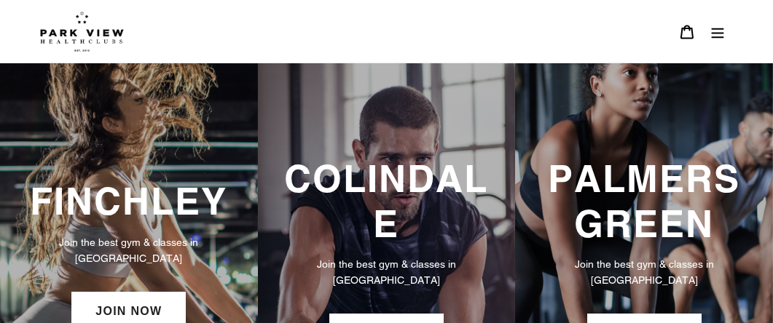
click at [106, 34] on img at bounding box center [82, 31] width 84 height 41
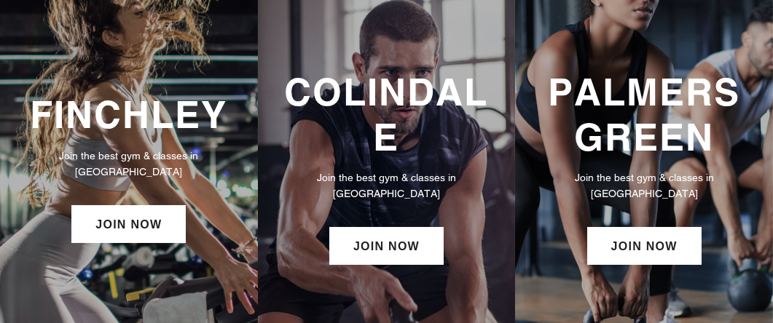
scroll to position [86, 0]
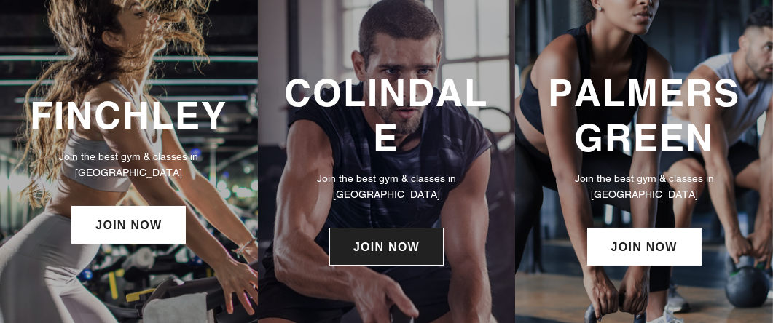
click at [379, 244] on link "JOIN NOW" at bounding box center [386, 247] width 114 height 38
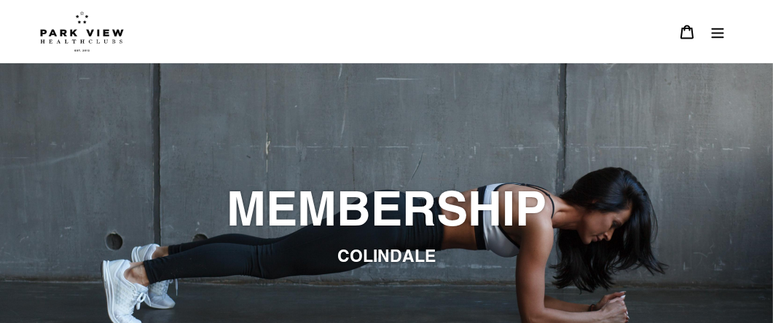
click at [404, 208] on h2 "MEMBERSHIP" at bounding box center [386, 209] width 693 height 57
click at [97, 39] on img at bounding box center [82, 31] width 84 height 41
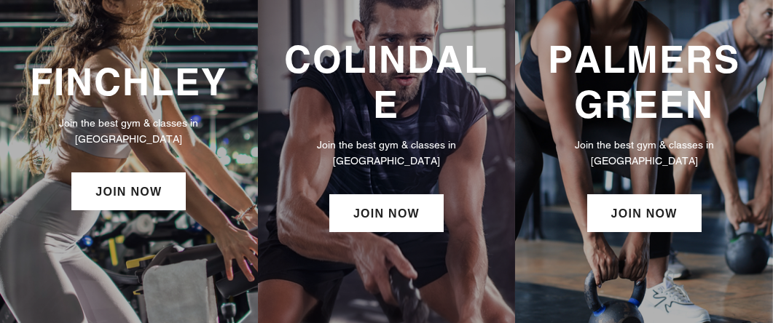
scroll to position [122, 0]
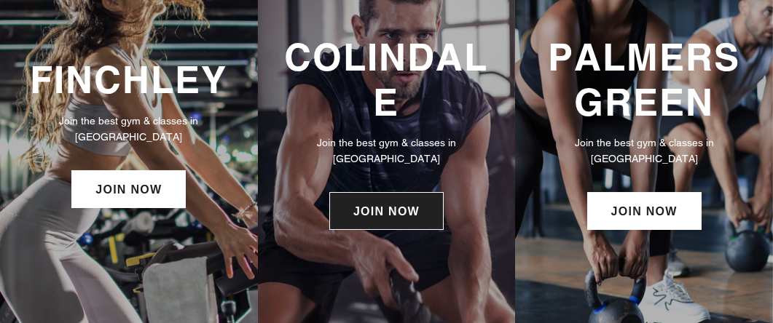
click at [379, 210] on link "JOIN NOW" at bounding box center [386, 211] width 114 height 38
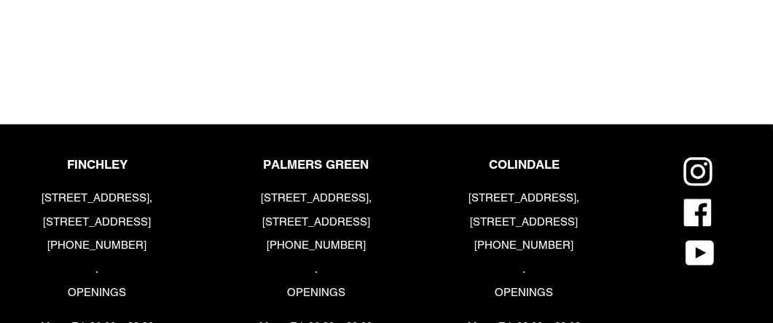
scroll to position [1626, 0]
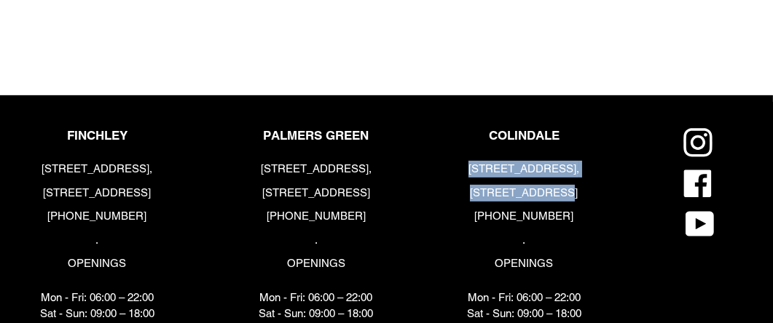
drag, startPoint x: 487, startPoint y: 168, endPoint x: 574, endPoint y: 185, distance: 89.1
click at [574, 185] on div "[STREET_ADDRESS] [PHONE_NUMBER] . OPENINGS Mon - Fri: 06:00 – 22:00 Sat - Sun: …" at bounding box center [524, 242] width 114 height 162
click at [526, 164] on p "[STREET_ADDRESS]," at bounding box center [524, 169] width 114 height 17
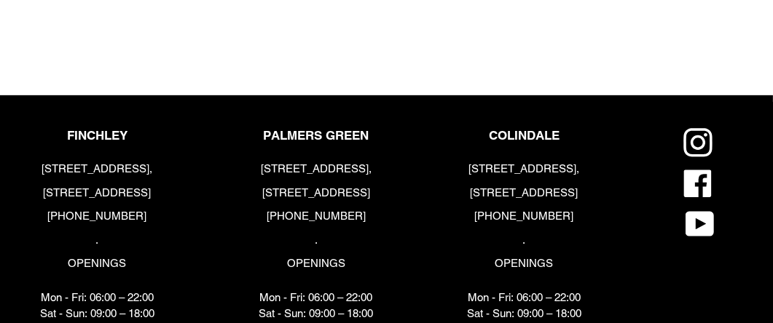
click at [526, 164] on p "[STREET_ADDRESS]," at bounding box center [524, 169] width 114 height 17
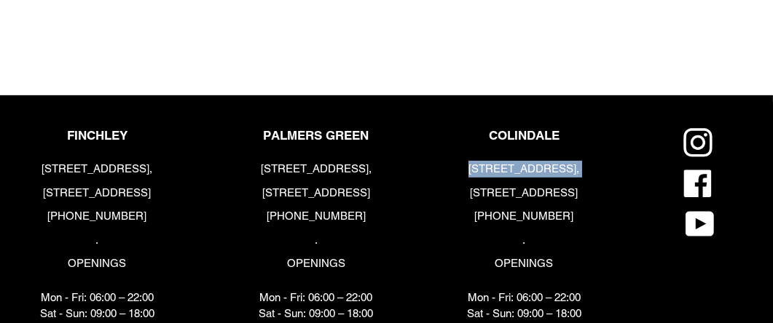
click at [526, 164] on p "[STREET_ADDRESS]," at bounding box center [524, 169] width 114 height 17
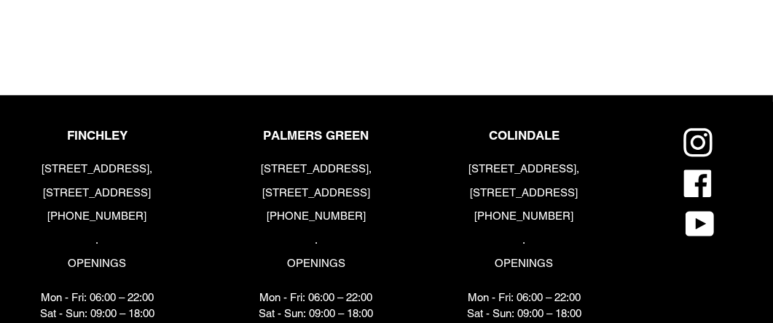
click at [622, 181] on div "COLINDALE [STREET_ADDRESS] [PHONE_NUMBER] . OPENINGS Mon - Fri: 06:00 – 22:00 S…" at bounding box center [560, 229] width 208 height 202
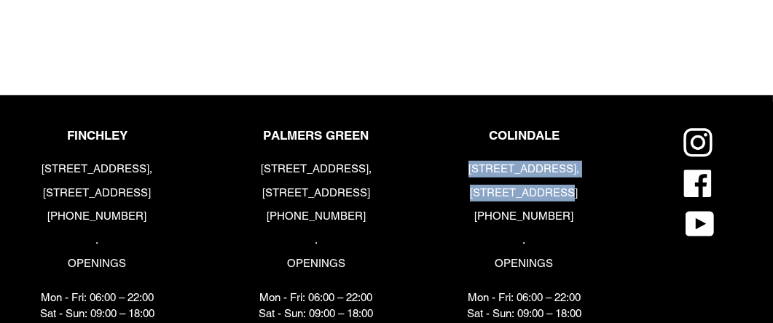
drag, startPoint x: 479, startPoint y: 166, endPoint x: 578, endPoint y: 194, distance: 102.8
click at [578, 194] on div "[STREET_ADDRESS] [PHONE_NUMBER] . OPENINGS Mon - Fri: 06:00 – 22:00 Sat - Sun: …" at bounding box center [524, 242] width 114 height 162
copy div "[STREET_ADDRESS]"
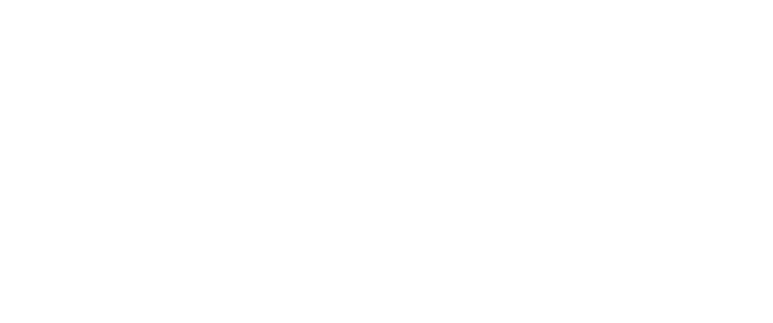
scroll to position [829, 0]
